Goal: Information Seeking & Learning: Find specific fact

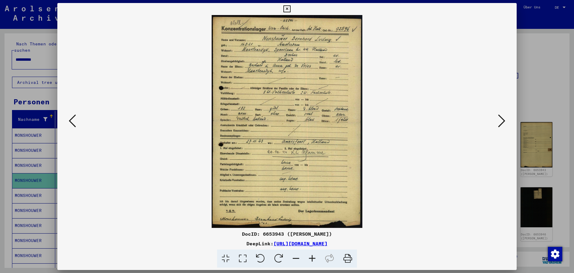
click at [35, 184] on div at bounding box center [287, 136] width 574 height 273
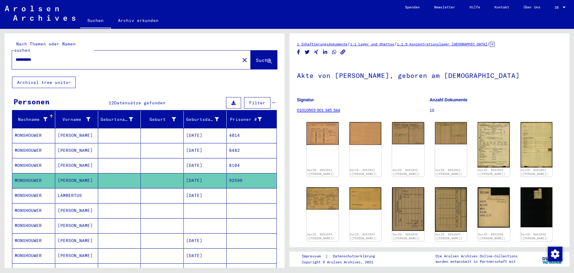
click at [36, 188] on mat-cell "MONSHOUWER" at bounding box center [33, 195] width 43 height 15
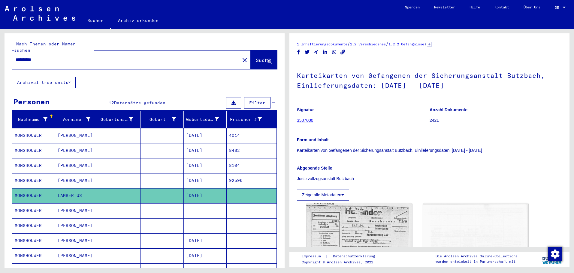
click at [199, 173] on mat-cell "[DATE]" at bounding box center [205, 180] width 43 height 15
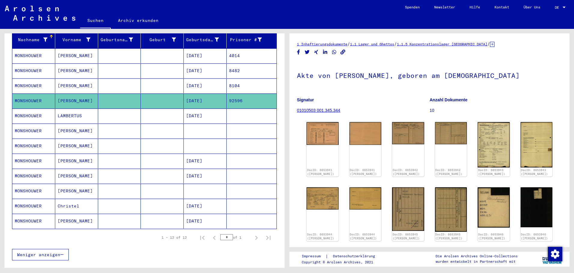
scroll to position [90, 0]
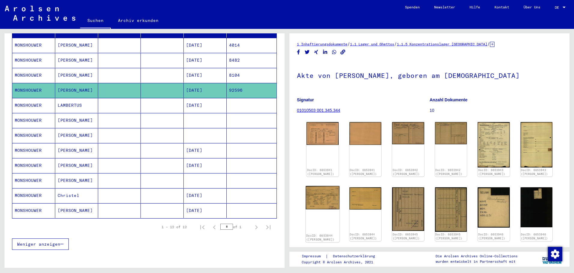
click at [322, 205] on img at bounding box center [323, 197] width 34 height 23
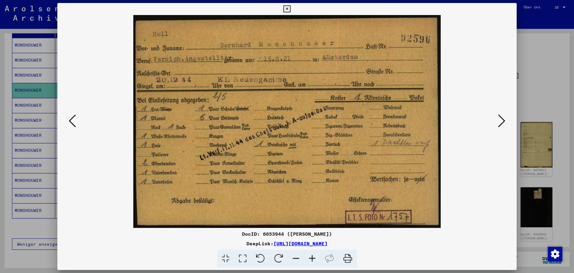
click at [506, 117] on button at bounding box center [501, 121] width 11 height 17
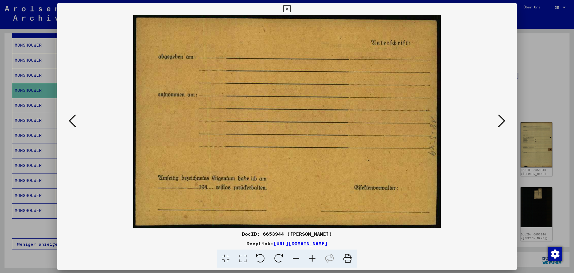
click at [503, 119] on icon at bounding box center [501, 121] width 7 height 14
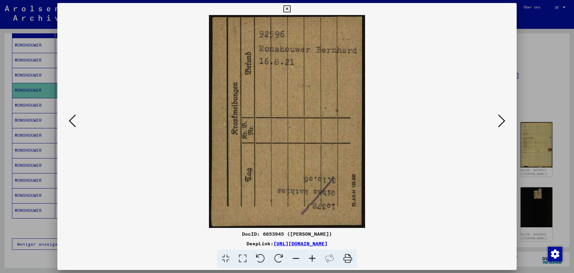
click at [503, 119] on icon at bounding box center [501, 121] width 7 height 14
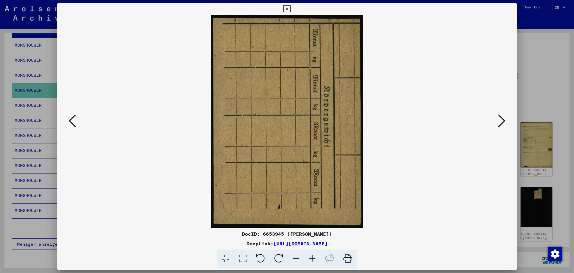
click at [68, 120] on button at bounding box center [72, 121] width 11 height 17
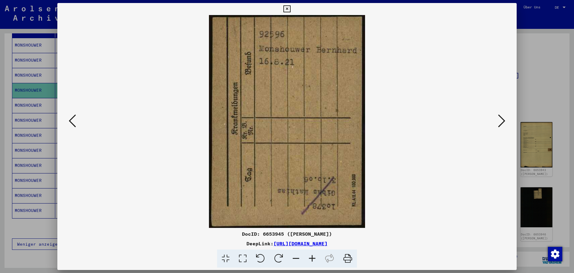
click at [502, 117] on icon at bounding box center [501, 121] width 7 height 14
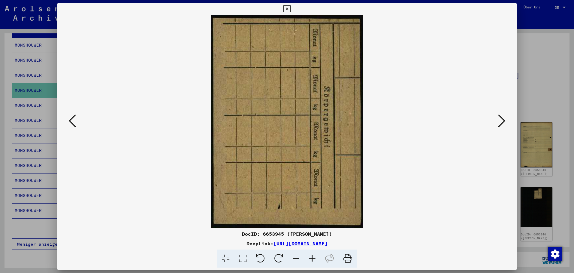
click at [502, 117] on icon at bounding box center [501, 121] width 7 height 14
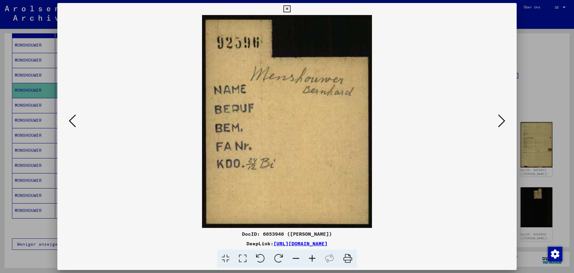
click at [503, 118] on icon at bounding box center [501, 121] width 7 height 14
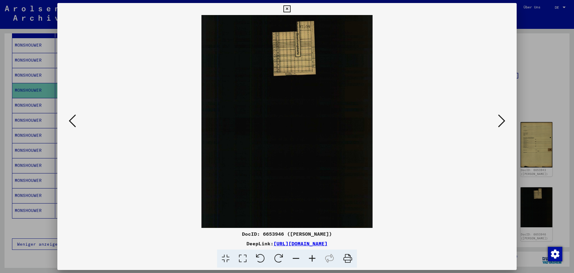
click at [504, 118] on icon at bounding box center [501, 121] width 7 height 14
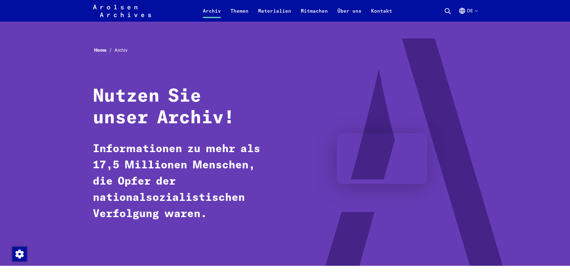
scroll to position [330, 0]
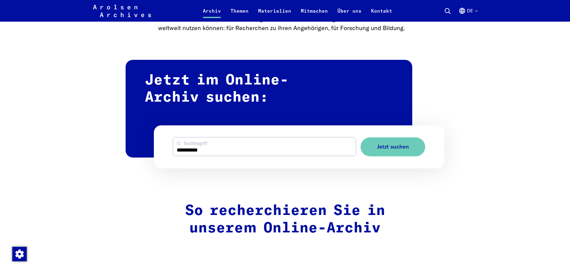
drag, startPoint x: 209, startPoint y: 150, endPoint x: 174, endPoint y: 150, distance: 35.7
click at [174, 150] on input "**********" at bounding box center [264, 146] width 183 height 18
type input "**********"
click at [379, 151] on button "Jetzt suchen" at bounding box center [392, 146] width 65 height 19
